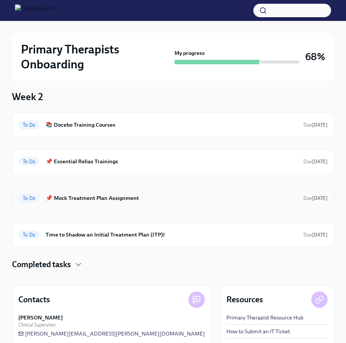
scroll to position [97, 0]
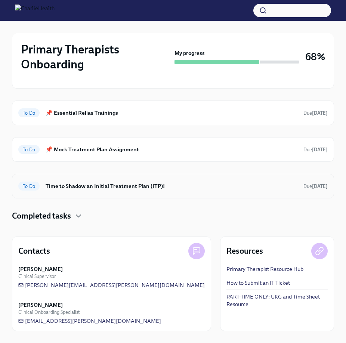
click at [124, 191] on div "To Do Time to Shadow an Initial Treatment Plan (ITP)! Due [DATE]" at bounding box center [172, 186] width 309 height 12
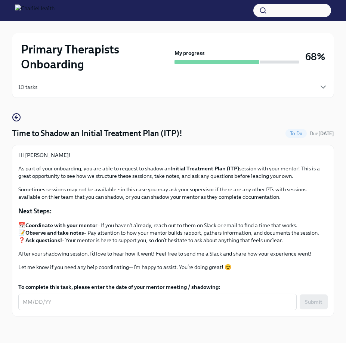
scroll to position [26, 0]
click at [87, 304] on textarea "To complete this task, please enter the date of your mentor meeting / shadowing:" at bounding box center [157, 301] width 269 height 9
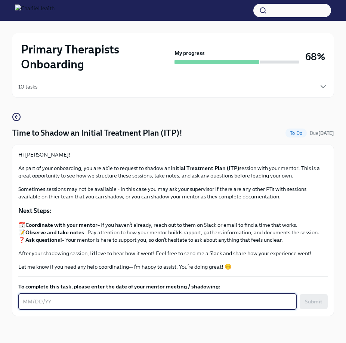
type textarea "0"
type textarea "t"
type textarea "[DATE]"
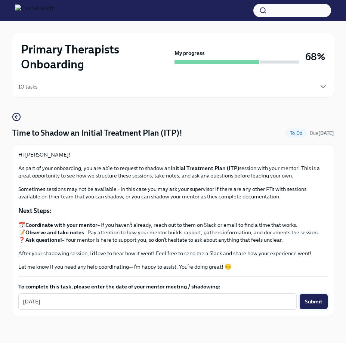
click at [319, 301] on span "Submit" at bounding box center [313, 300] width 18 height 7
click at [16, 118] on icon "button" at bounding box center [16, 116] width 9 height 9
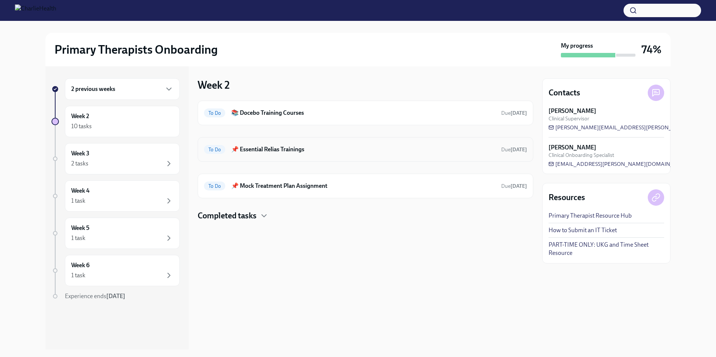
click at [286, 151] on h6 "📌 Essential Relias Trainings" at bounding box center [363, 150] width 264 height 8
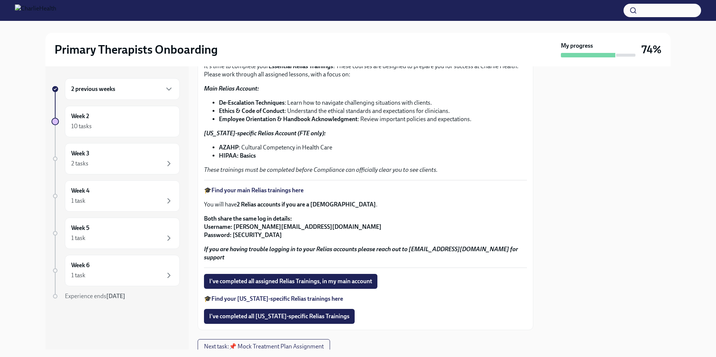
scroll to position [83, 0]
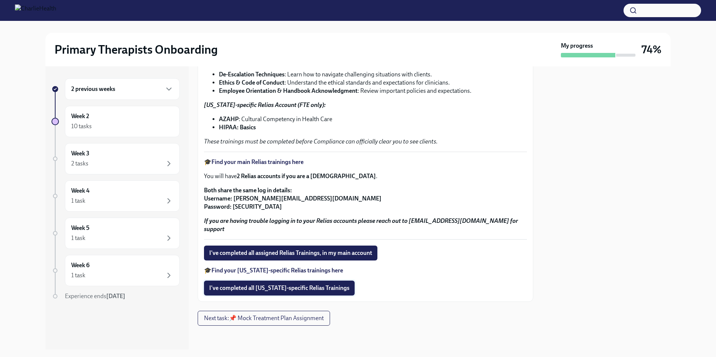
click at [306, 293] on button "I've completed all [US_STATE]-specific Relias Trainings" at bounding box center [279, 288] width 151 height 15
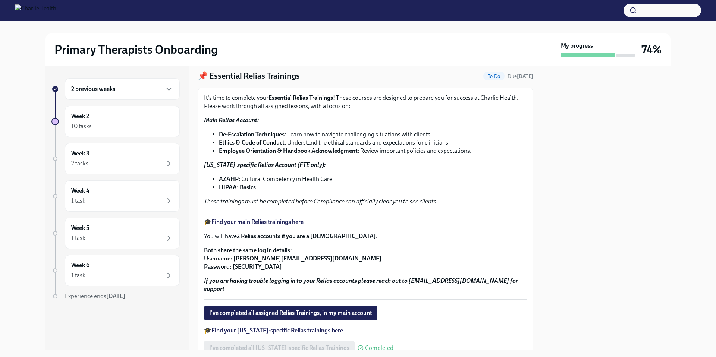
scroll to position [0, 0]
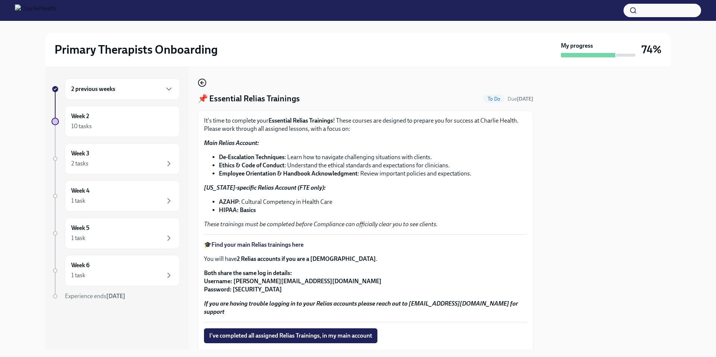
click at [206, 81] on circle "button" at bounding box center [201, 82] width 7 height 7
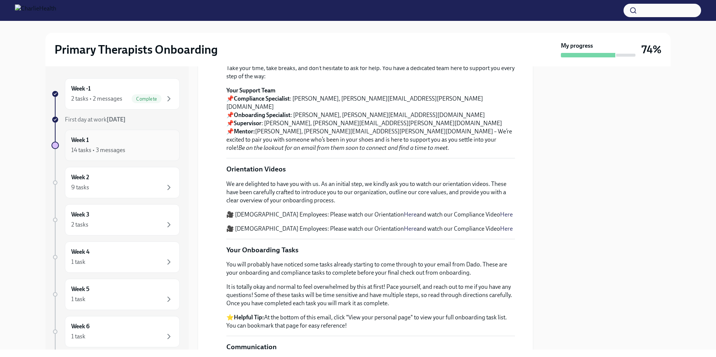
scroll to position [137, 0]
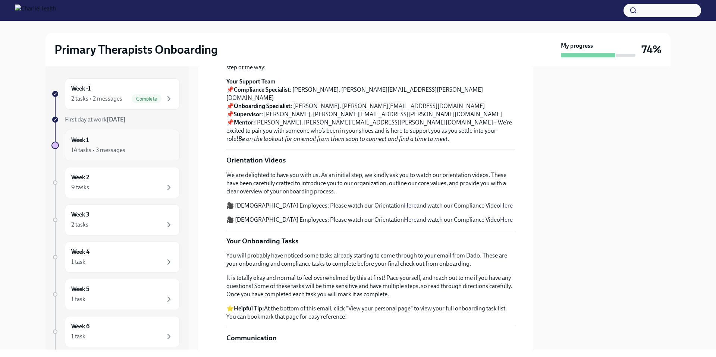
click at [134, 145] on div "Week 1 14 tasks • 3 messages" at bounding box center [122, 145] width 102 height 19
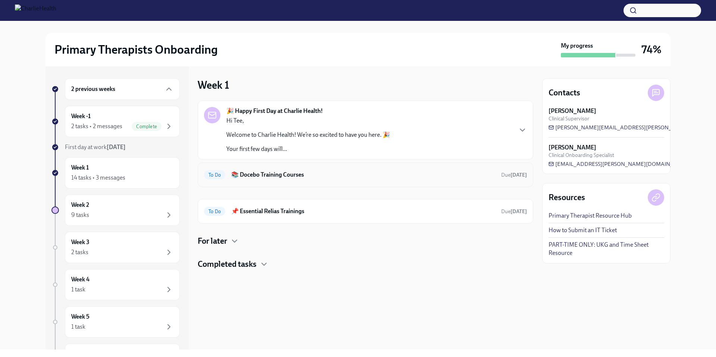
click at [335, 168] on div "To Do 📚 Docebo Training Courses Due in 7 days" at bounding box center [366, 175] width 336 height 25
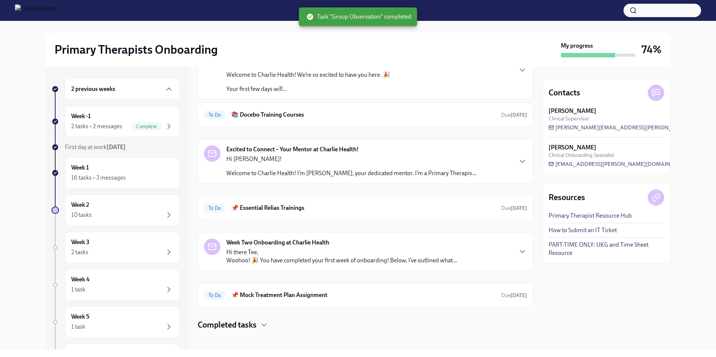
scroll to position [61, 0]
click at [310, 209] on h6 "📌 Essential Relias Trainings" at bounding box center [363, 207] width 264 height 8
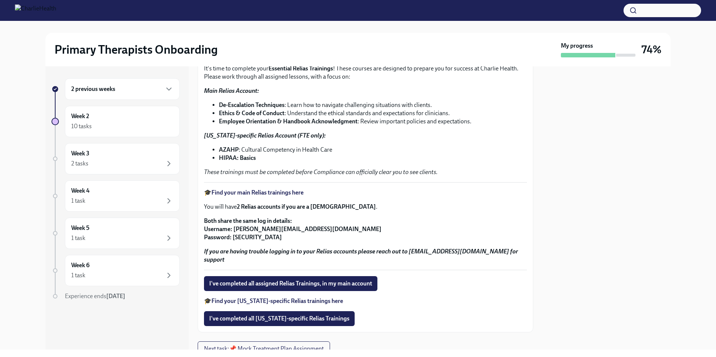
scroll to position [83, 0]
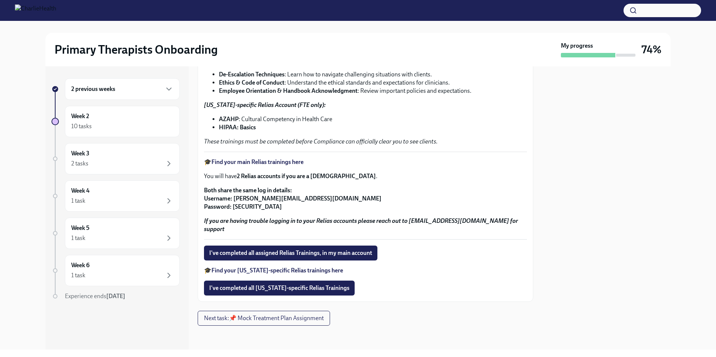
click at [271, 270] on strong "Find your [US_STATE]-specific Relias trainings here" at bounding box center [278, 270] width 132 height 7
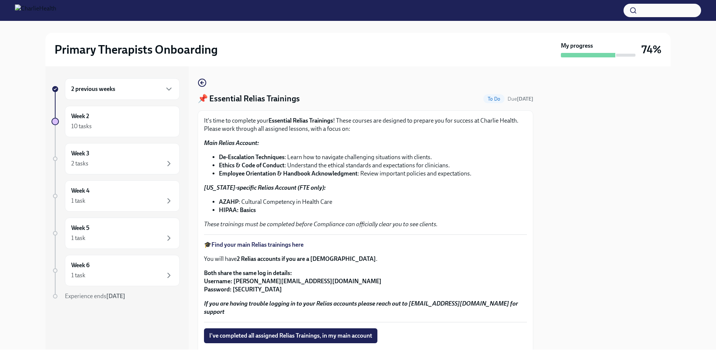
scroll to position [83, 0]
